Goal: Information Seeking & Learning: Learn about a topic

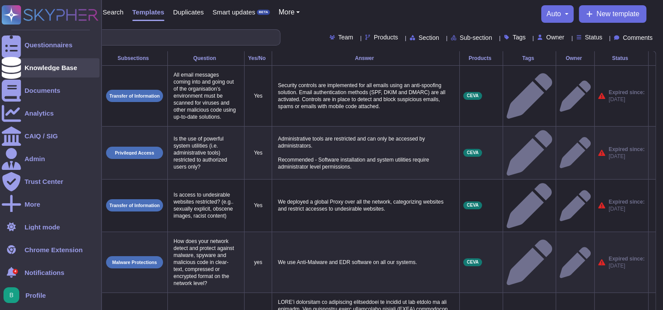
click at [23, 67] on div "Knowledge Base" at bounding box center [51, 67] width 98 height 19
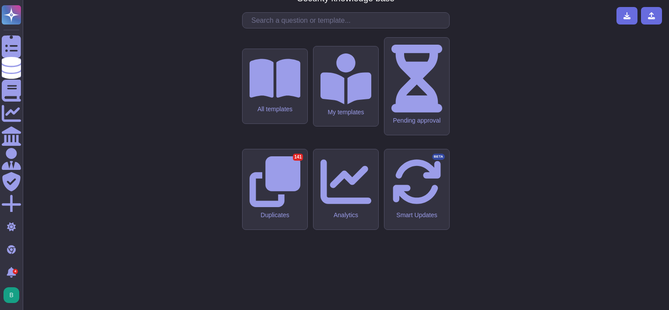
click at [284, 28] on input "text" at bounding box center [348, 20] width 202 height 15
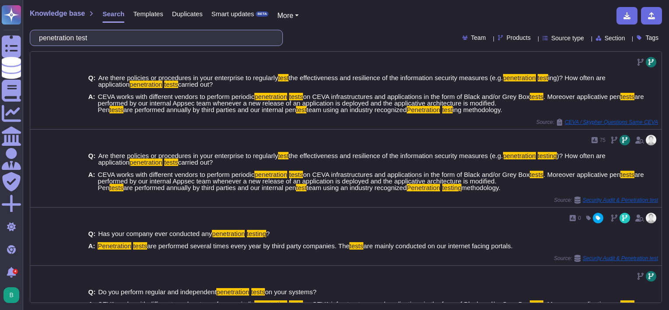
click at [163, 39] on input "penetration test" at bounding box center [154, 37] width 239 height 15
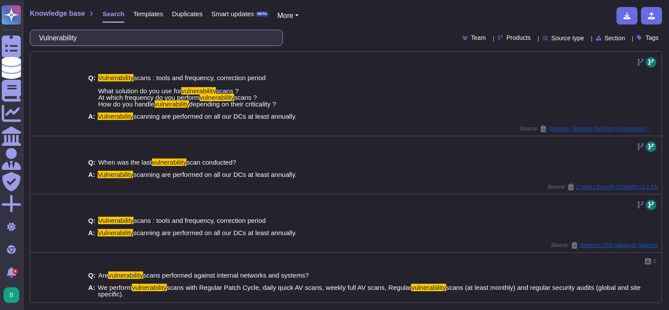
click at [177, 41] on input "Vulnerability" at bounding box center [154, 37] width 239 height 15
paste input "How often it is performed? What is the process followed for remediation of high…"
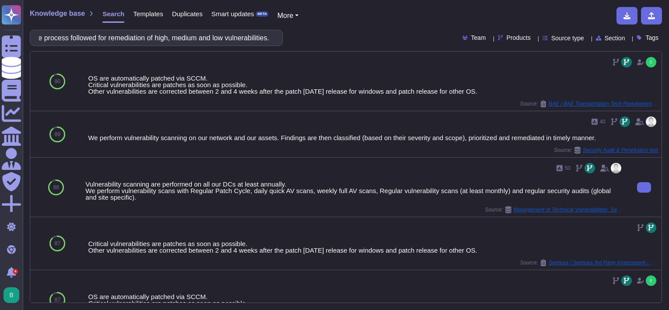
type input "How often it is performed? What is the process followed for remediation of high…"
